Goal: Find specific page/section: Find specific page/section

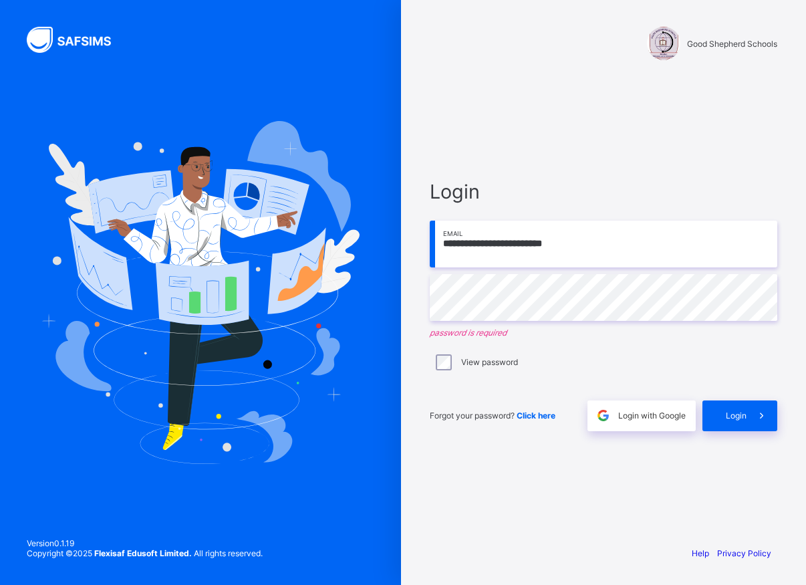
click at [590, 248] on input "**********" at bounding box center [604, 244] width 348 height 47
type input "**********"
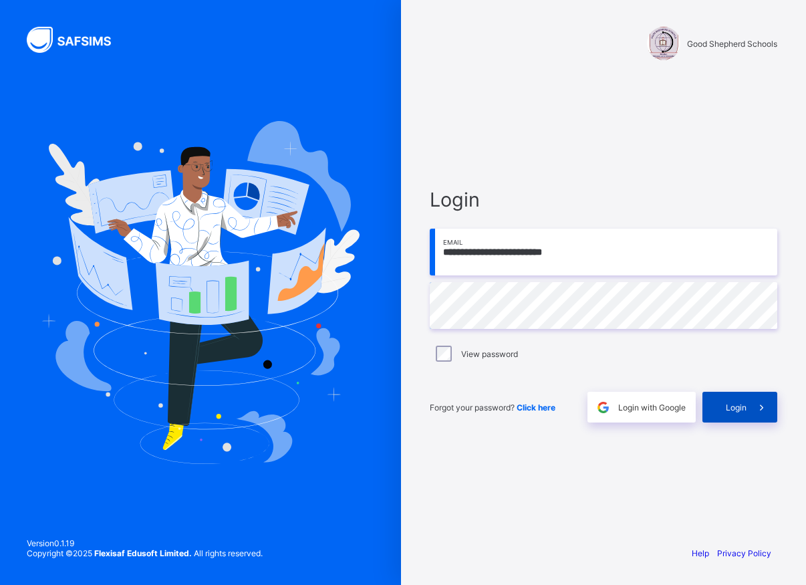
click at [733, 402] on span "Login" at bounding box center [736, 407] width 21 height 10
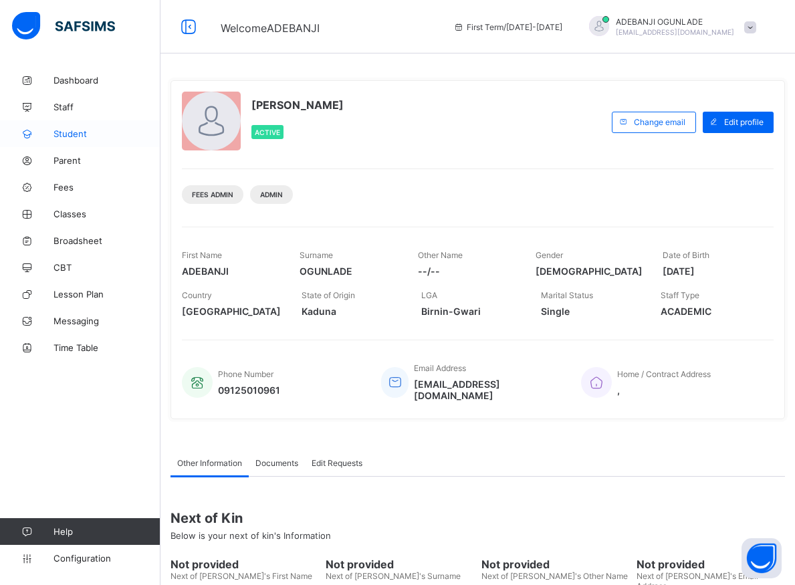
click at [66, 132] on span "Student" at bounding box center [106, 133] width 107 height 11
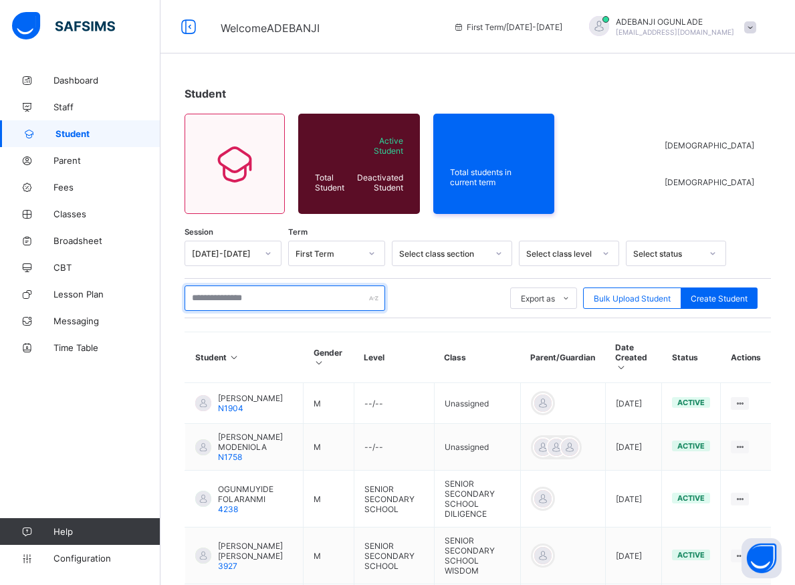
click at [227, 299] on input "text" at bounding box center [285, 297] width 201 height 25
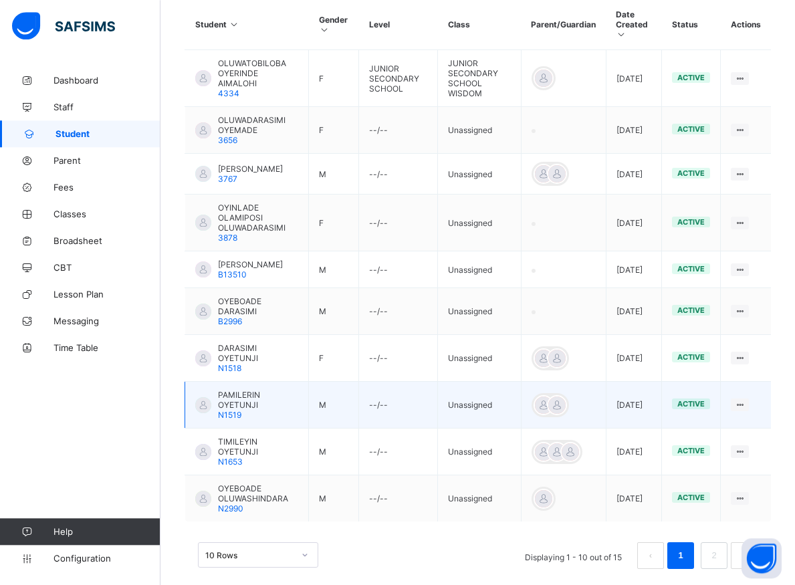
scroll to position [341, 0]
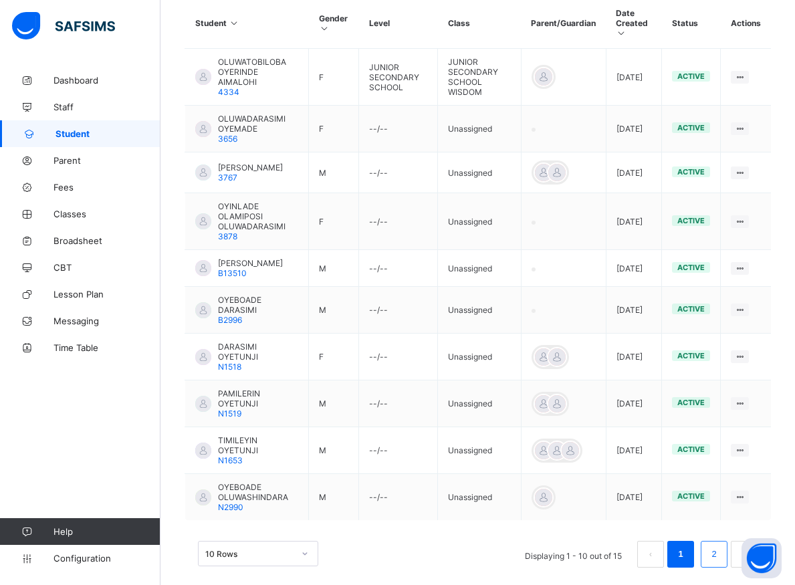
click at [720, 546] on link "2" at bounding box center [713, 554] width 13 height 17
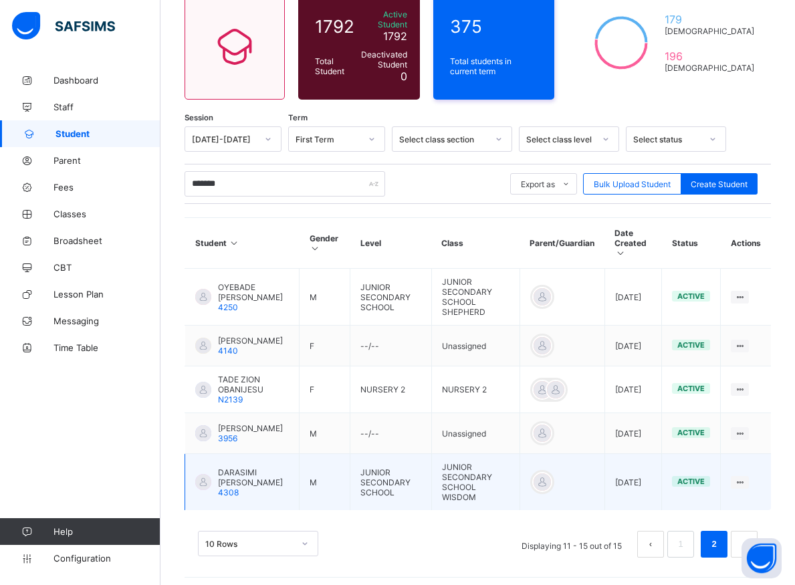
scroll to position [122, 0]
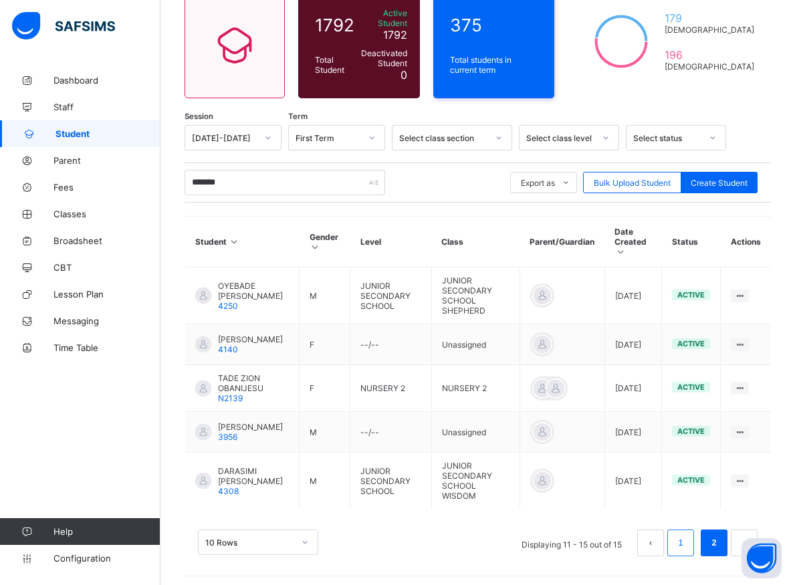
click at [687, 540] on link "1" at bounding box center [680, 542] width 13 height 17
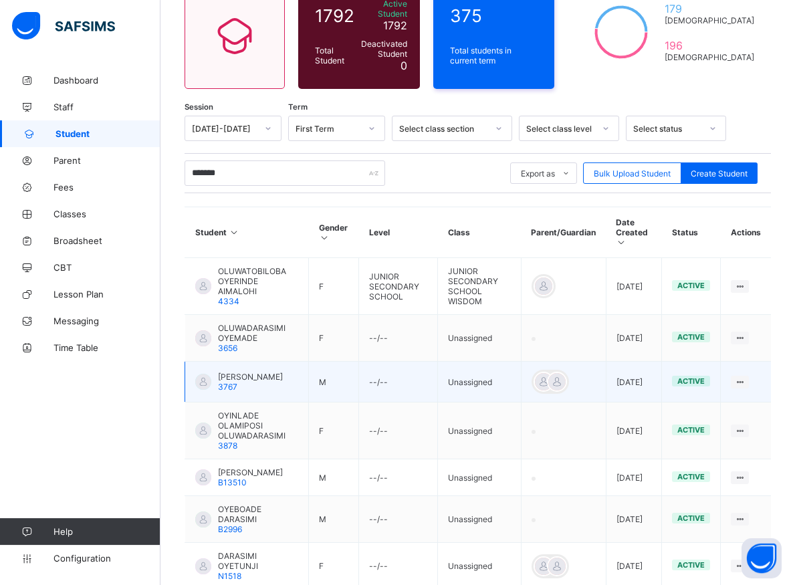
scroll to position [144, 0]
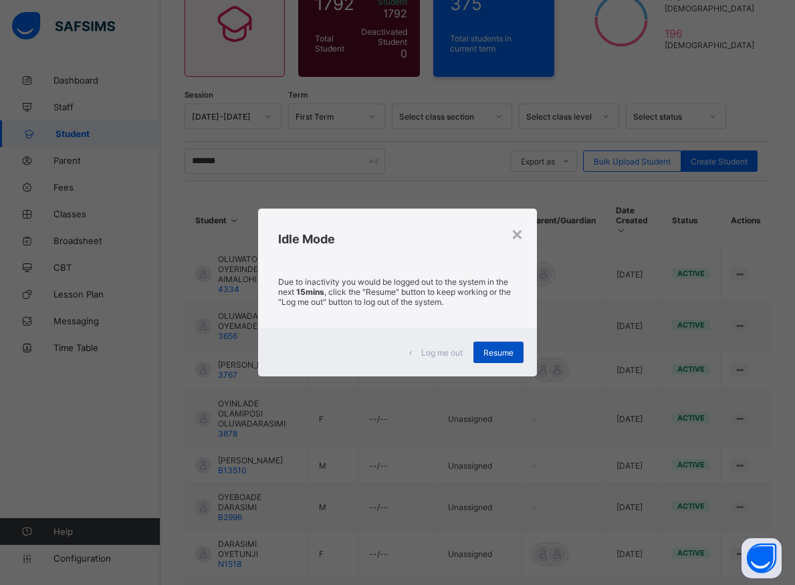
click at [501, 353] on span "Resume" at bounding box center [498, 353] width 30 height 10
click at [495, 359] on div "Resume" at bounding box center [498, 352] width 50 height 21
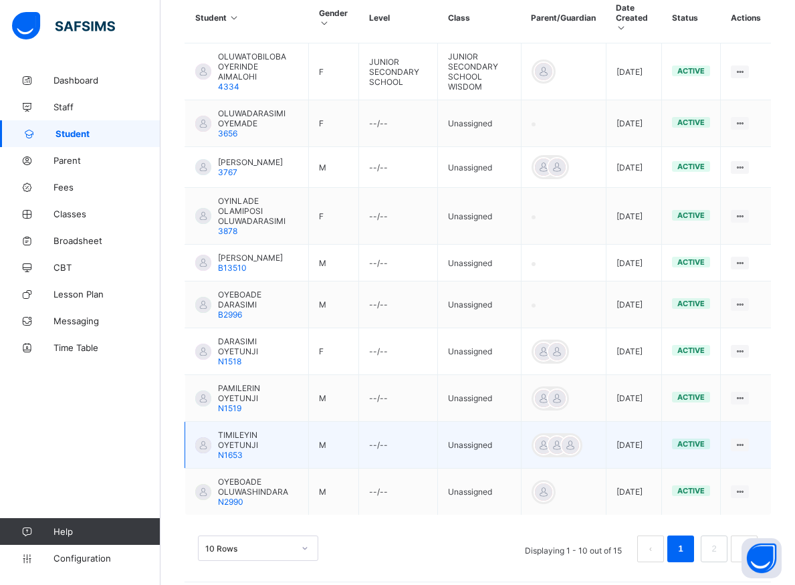
scroll to position [142, 0]
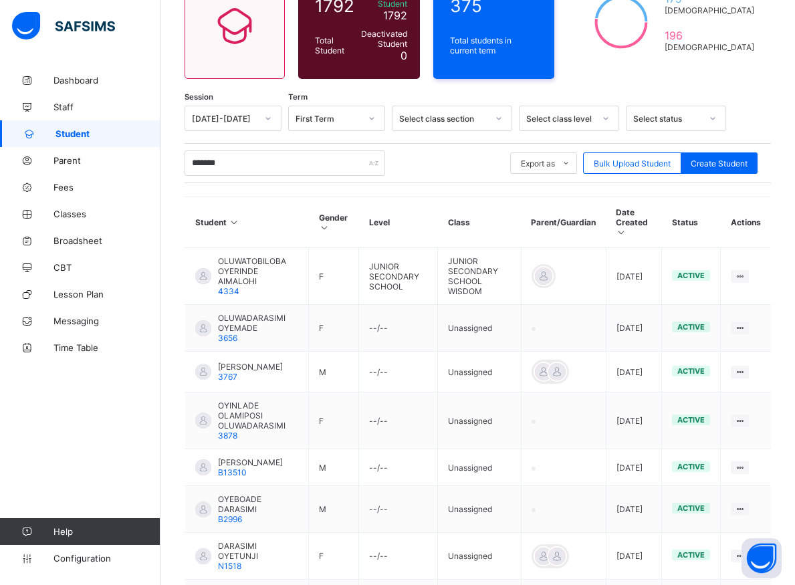
click at [102, 447] on div "Dashboard Staff Student Parent Fees Classes Broadsheet CBT Lesson Plan Messagin…" at bounding box center [80, 319] width 160 height 532
click at [128, 431] on div "Dashboard Staff Student Parent Fees Classes Broadsheet CBT Lesson Plan Messagin…" at bounding box center [80, 319] width 160 height 532
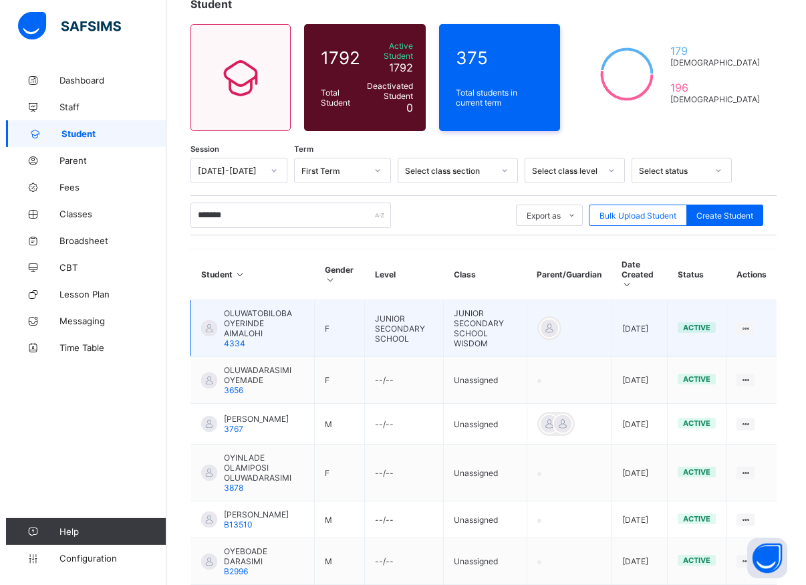
scroll to position [0, 0]
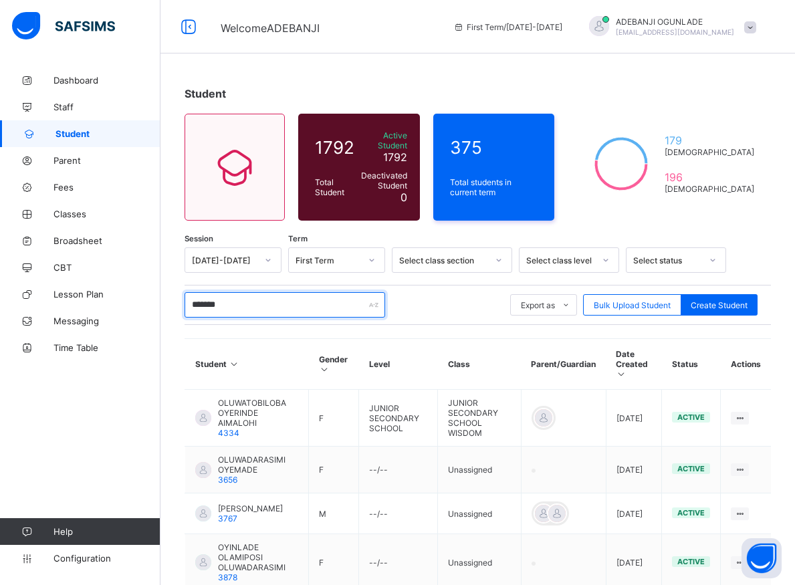
click at [245, 300] on input "*******" at bounding box center [285, 304] width 201 height 25
type input "*"
